Goal: Task Accomplishment & Management: Use online tool/utility

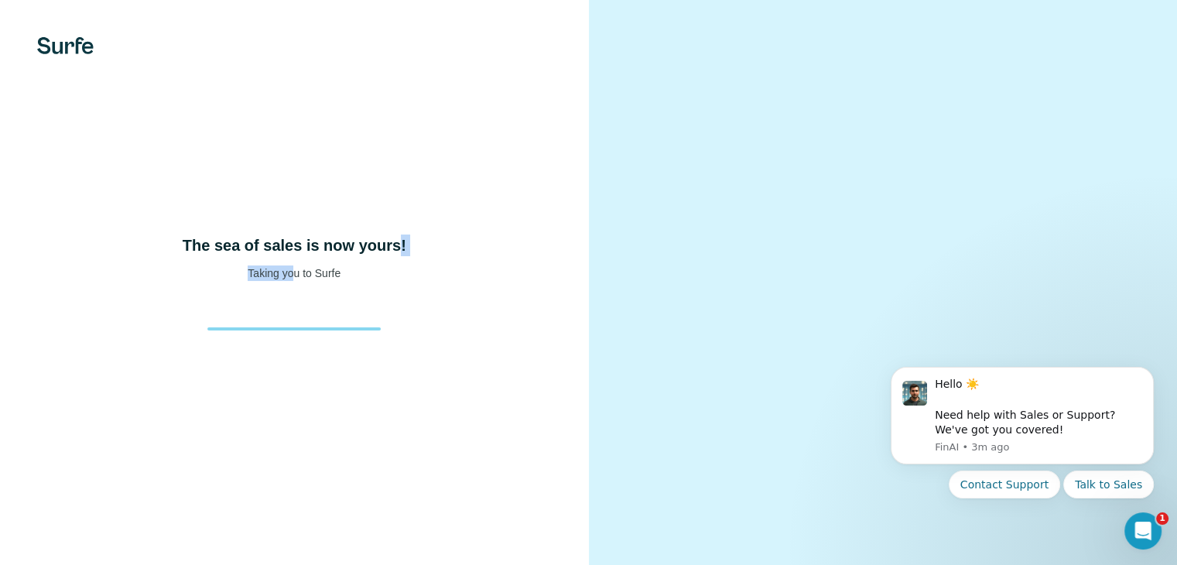
drag, startPoint x: 292, startPoint y: 310, endPoint x: 403, endPoint y: 310, distance: 110.7
click at [403, 281] on div "The sea of sales is now yours! Taking you to Surfe" at bounding box center [294, 258] width 527 height 46
drag, startPoint x: 403, startPoint y: 310, endPoint x: 170, endPoint y: 283, distance: 233.9
click at [170, 281] on div "The sea of sales is now yours! Taking you to Surfe" at bounding box center [294, 258] width 527 height 46
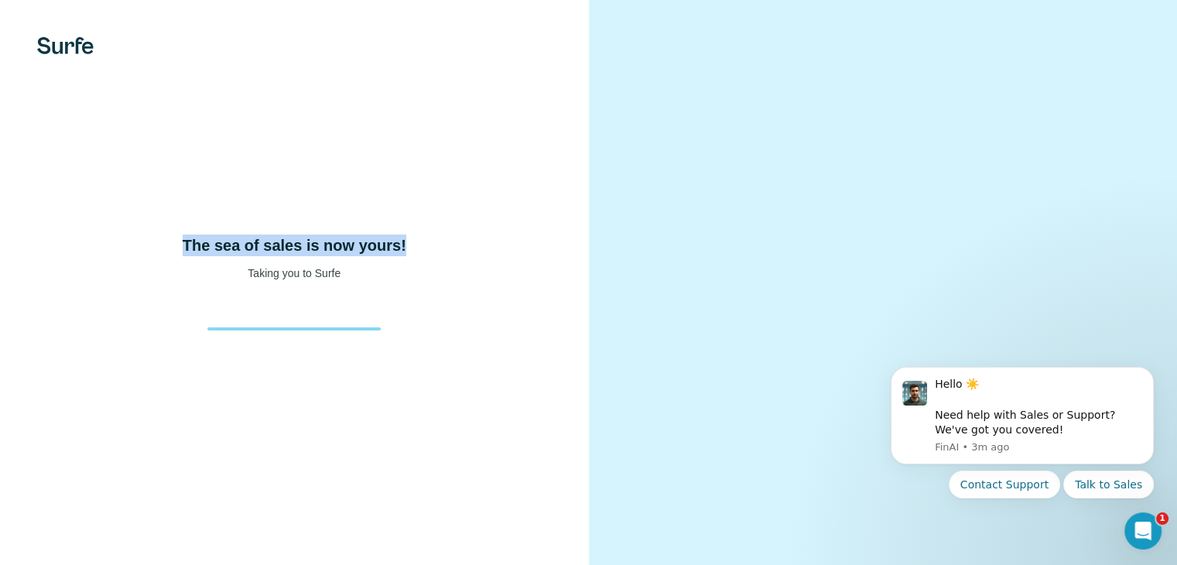
click at [170, 281] on div "The sea of sales is now yours! Taking you to Surfe" at bounding box center [294, 258] width 527 height 46
drag, startPoint x: 170, startPoint y: 283, endPoint x: 386, endPoint y: 307, distance: 216.6
click at [386, 281] on div "The sea of sales is now yours! Taking you to Surfe" at bounding box center [294, 258] width 527 height 46
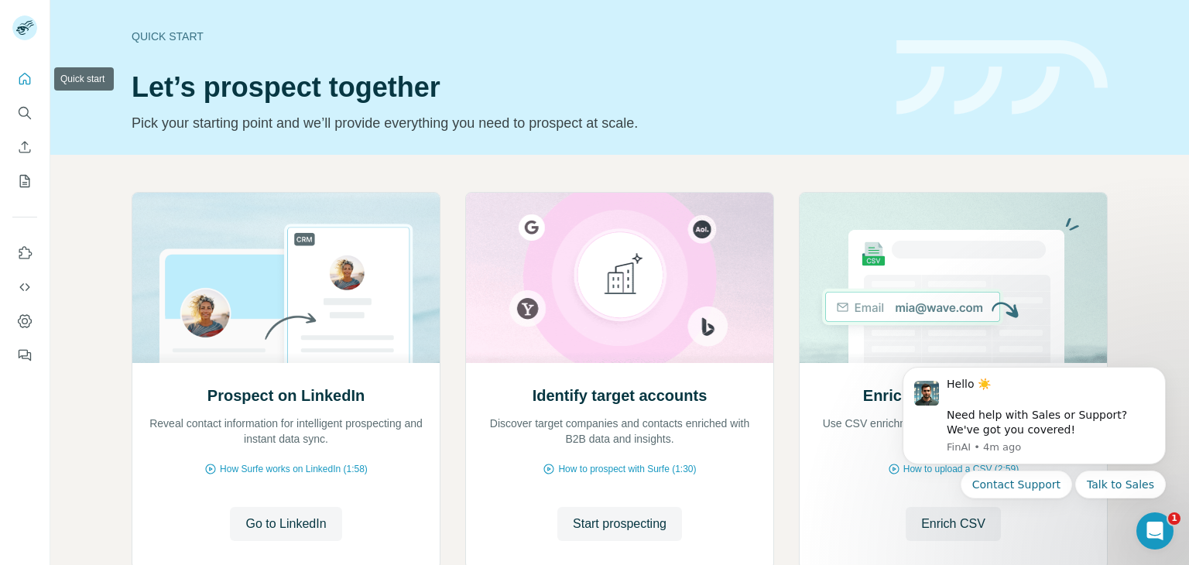
click at [28, 75] on icon "Quick start" at bounding box center [24, 78] width 15 height 15
